Goal: Check status: Check status

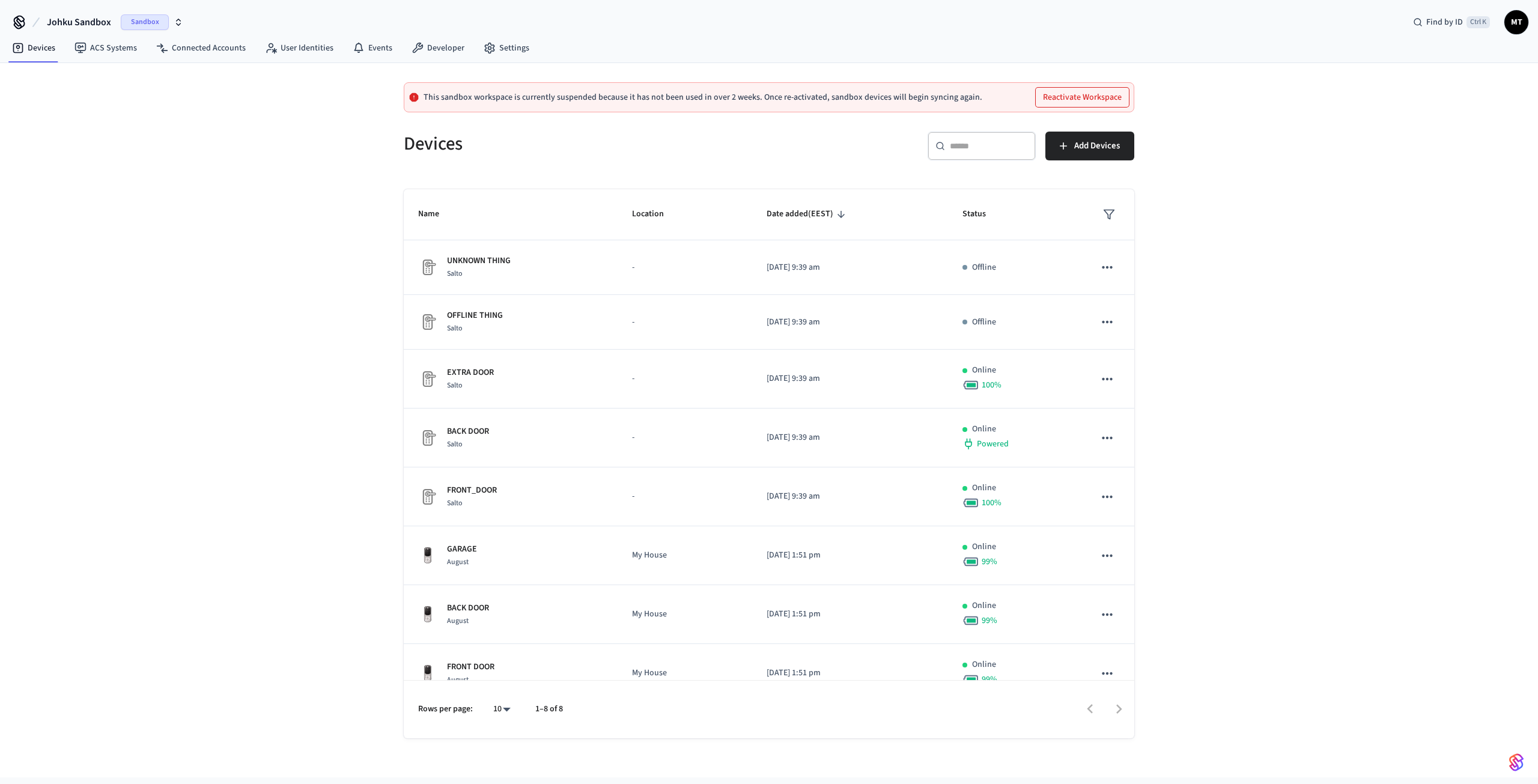
click at [147, 32] on button "Johku Sandbox Sandbox" at bounding box center [115, 22] width 143 height 25
click at [101, 78] on div "JOHKU Production" at bounding box center [97, 77] width 164 height 16
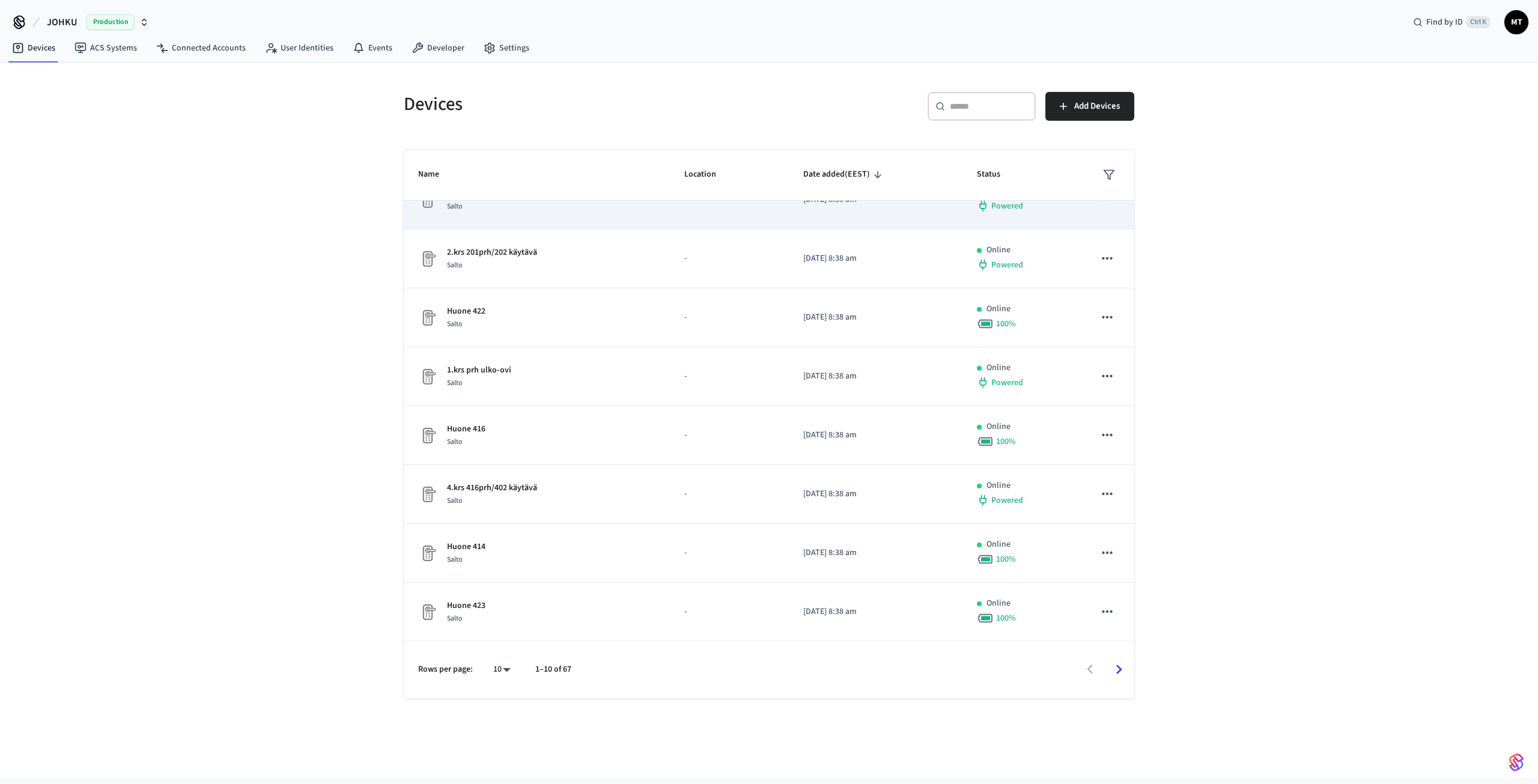
scroll to position [149, 0]
click at [496, 673] on body "JOHKU Production Find by ID Ctrl K MT Devices ACS Systems Connected Accounts Us…" at bounding box center [769, 388] width 1538 height 777
click at [499, 767] on div "10 25 100 All" at bounding box center [497, 700] width 51 height 149
click at [494, 751] on li "All" at bounding box center [497, 748] width 32 height 32
type input "**"
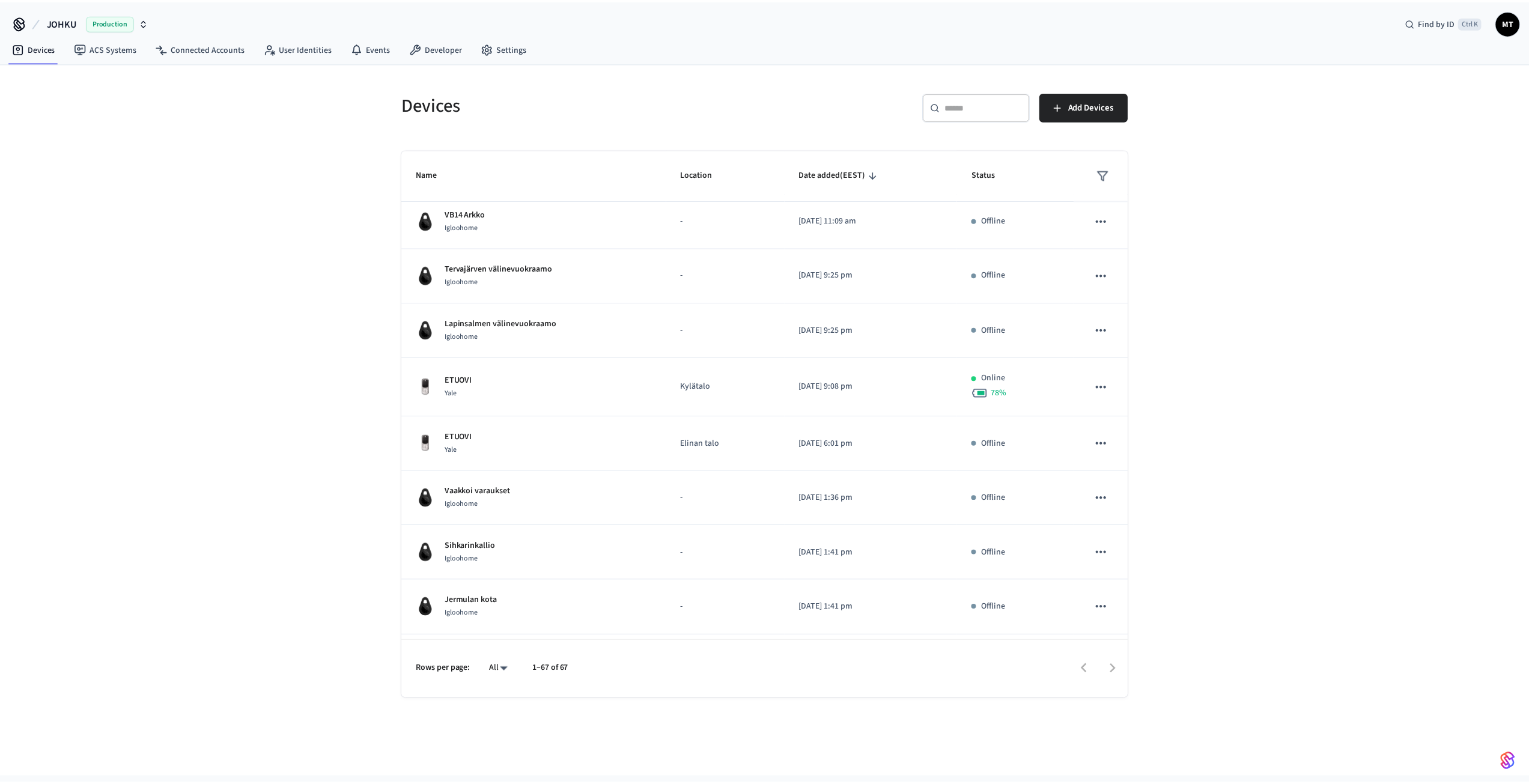
scroll to position [1420, 0]
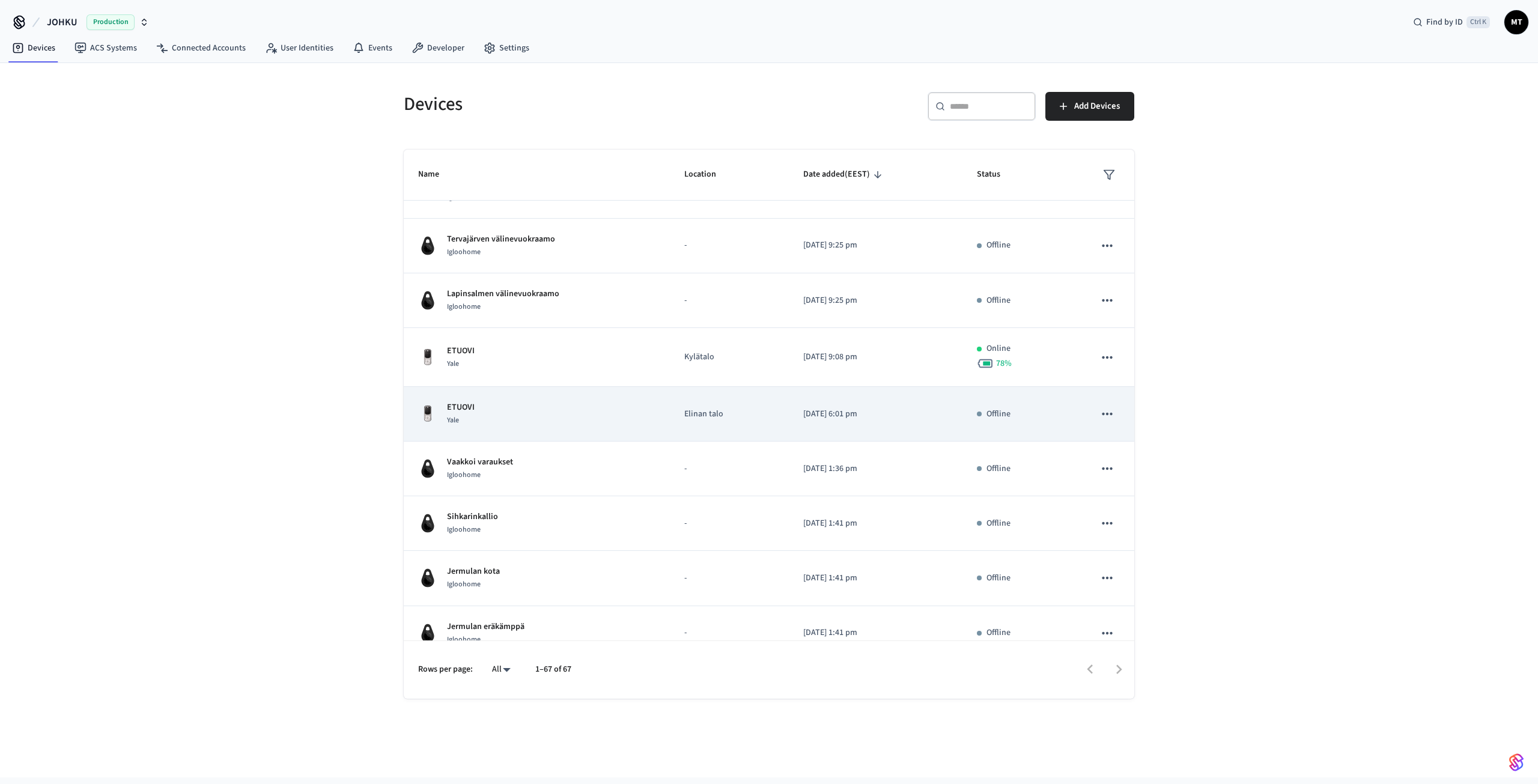
click at [1100, 411] on icon "sticky table" at bounding box center [1107, 414] width 16 height 16
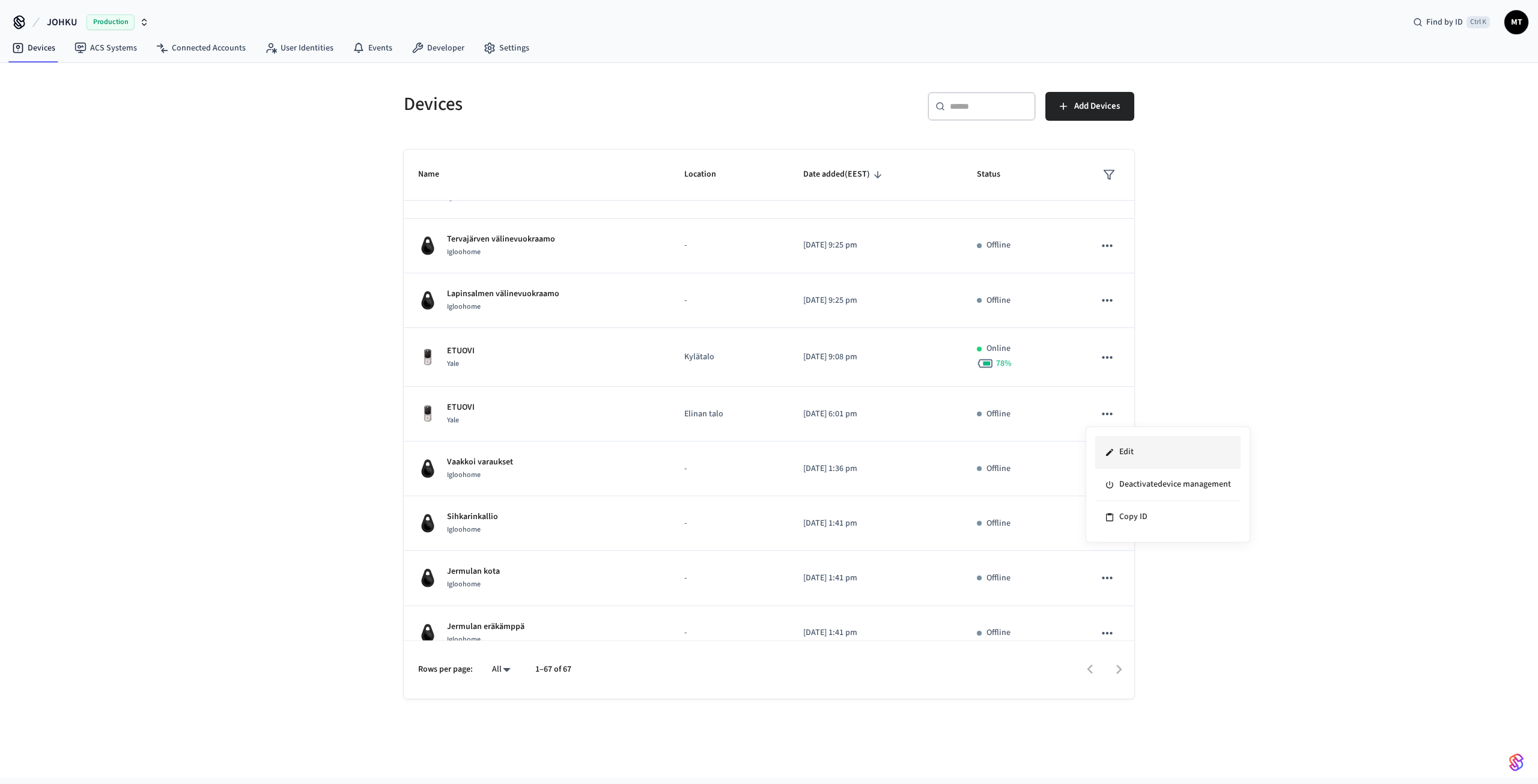
click at [1115, 444] on li "Edit" at bounding box center [1168, 452] width 146 height 32
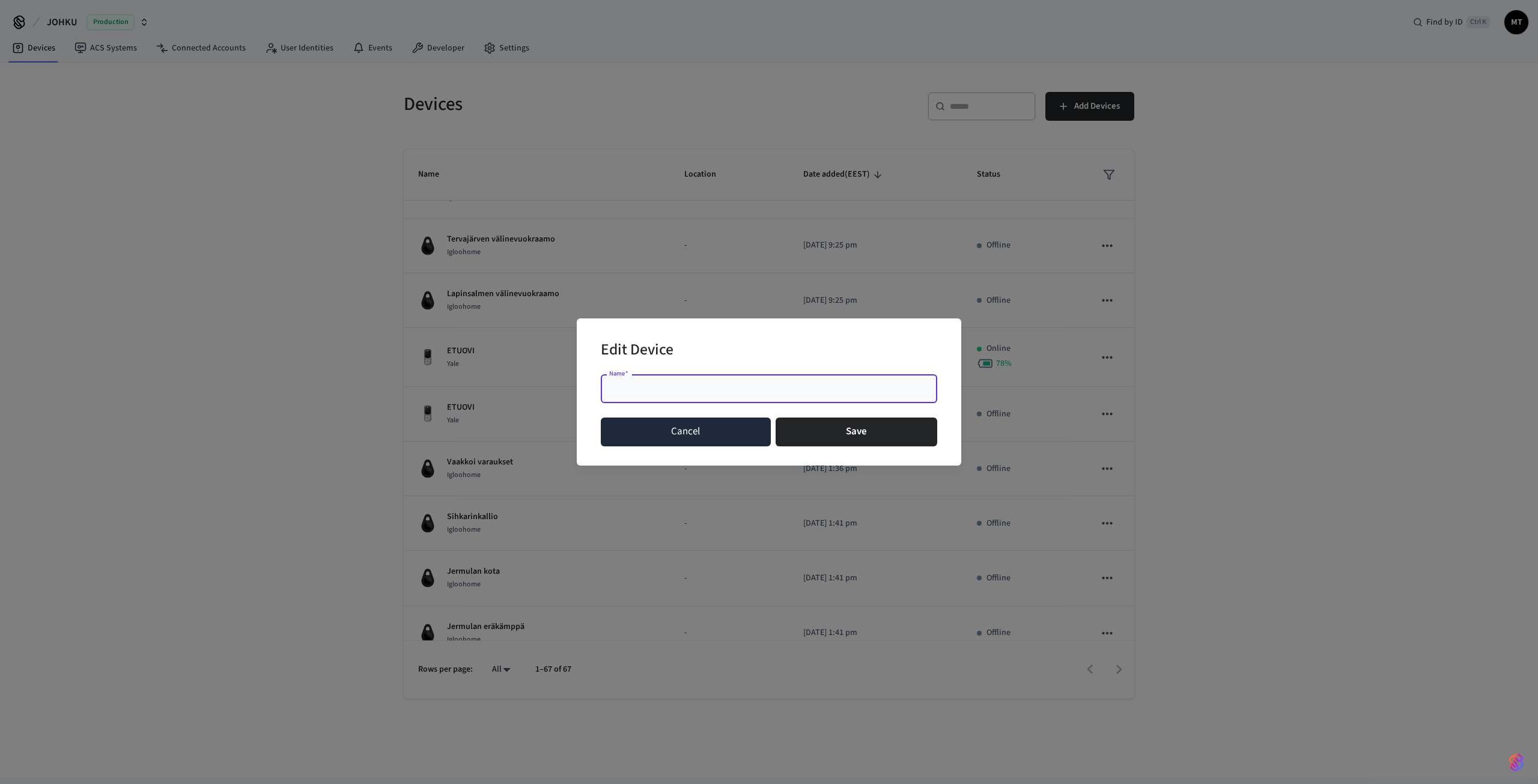
click at [677, 423] on button "Cancel" at bounding box center [686, 432] width 170 height 29
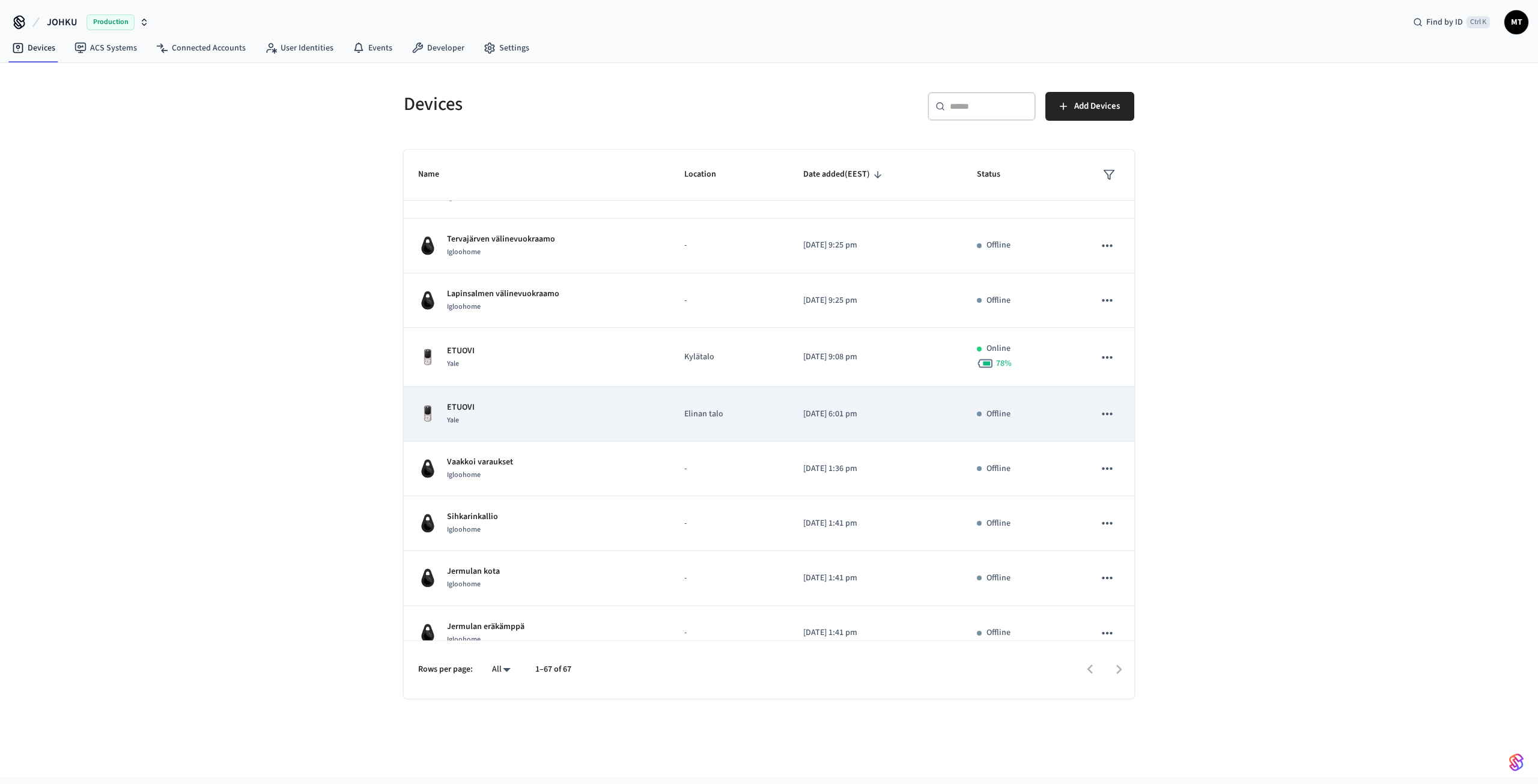
click at [462, 410] on p "ETUOVI" at bounding box center [460, 407] width 28 height 13
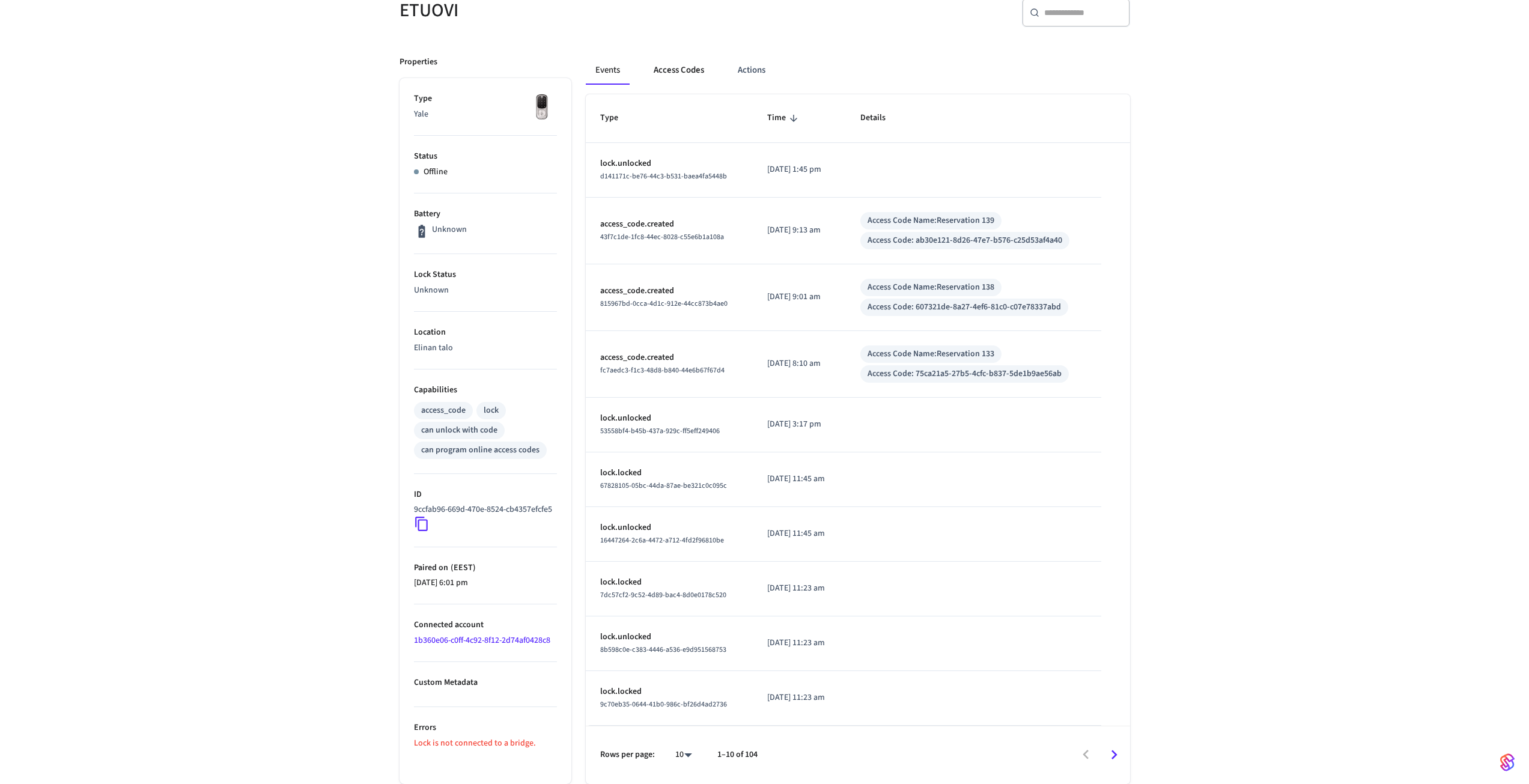
click at [684, 77] on button "Access Codes" at bounding box center [678, 70] width 69 height 29
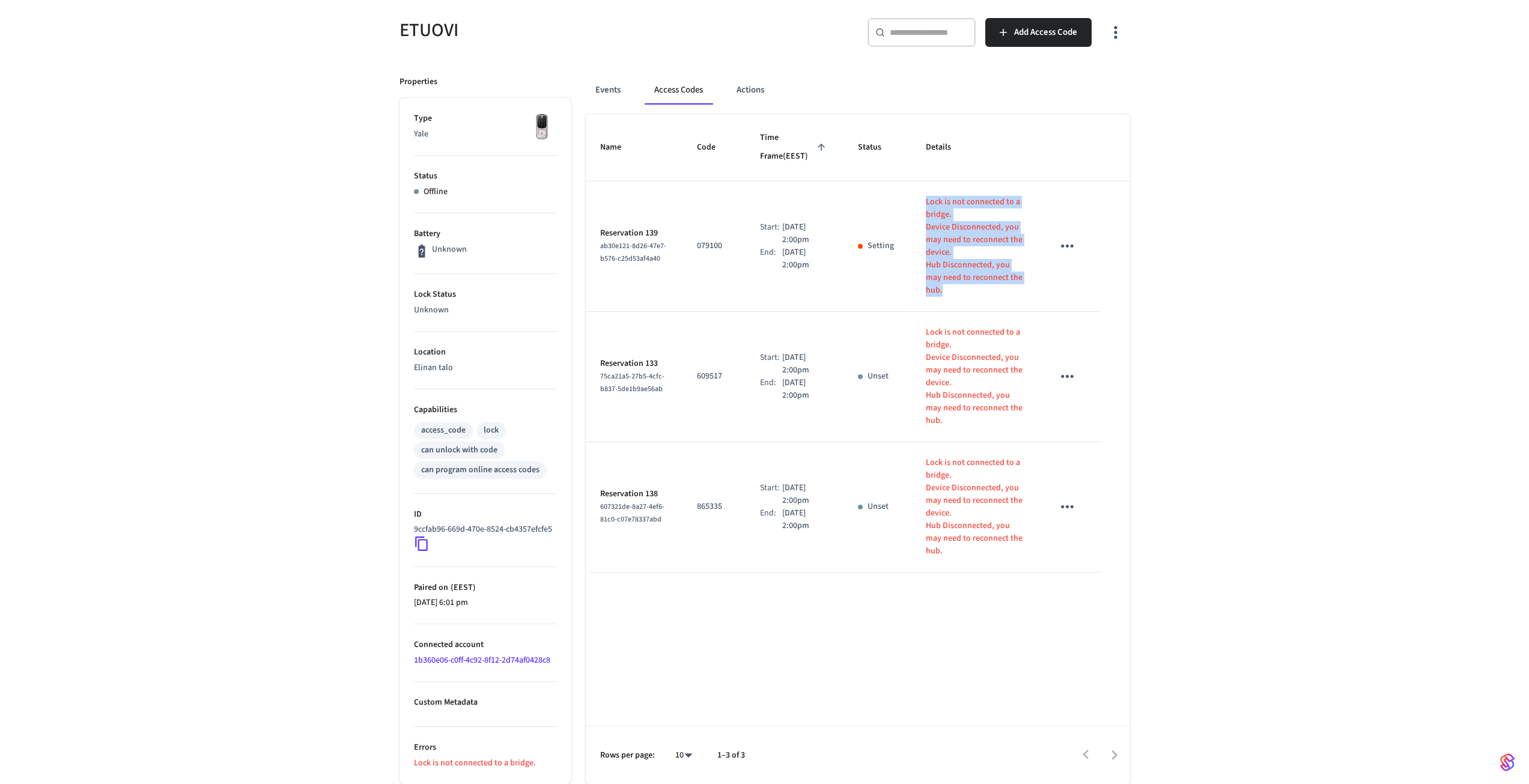
drag, startPoint x: 1023, startPoint y: 268, endPoint x: 918, endPoint y: 184, distance: 134.5
click at [918, 184] on td "Lock is not connected to a bridge. Device Disconnected, you may need to reconne…" at bounding box center [975, 246] width 128 height 131
copy div "Lock is not connected to a bridge. Device Disconnected, you may need to reconne…"
drag, startPoint x: 762, startPoint y: 87, endPoint x: 758, endPoint y: 80, distance: 8.1
click at [760, 84] on button "Actions" at bounding box center [750, 90] width 47 height 29
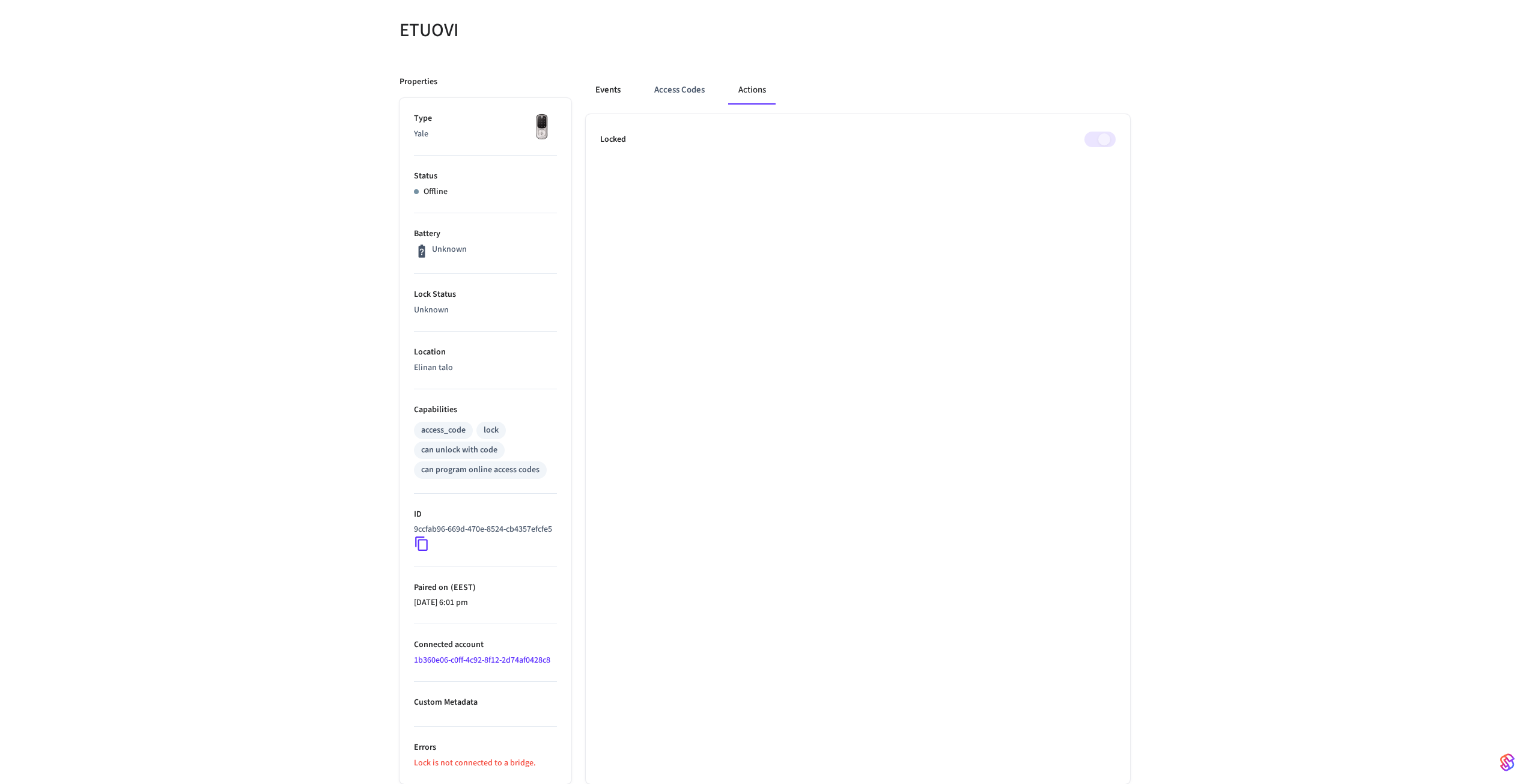
click at [623, 76] on button "Events" at bounding box center [608, 90] width 45 height 29
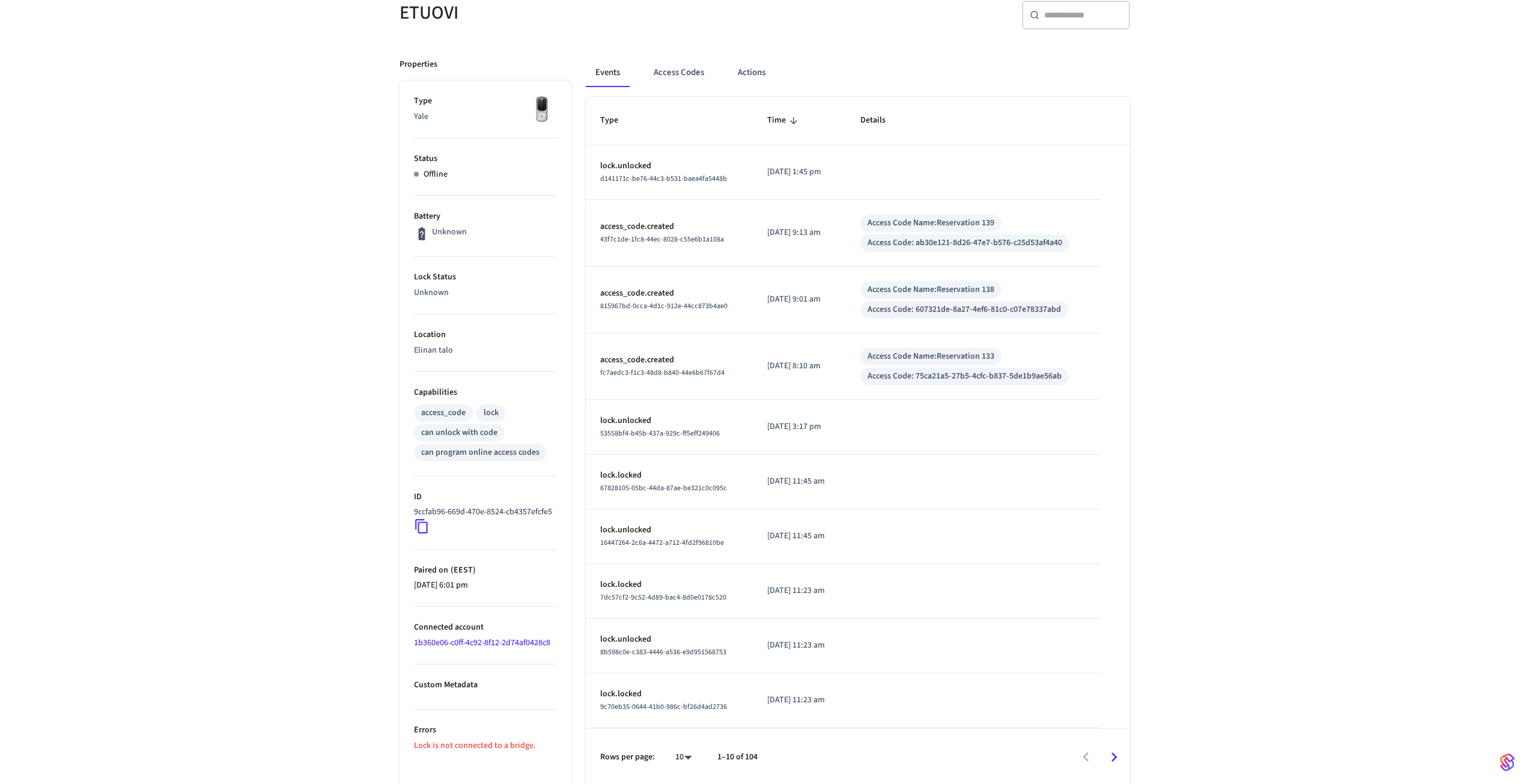
scroll to position [119, 0]
